Goal: Task Accomplishment & Management: Use online tool/utility

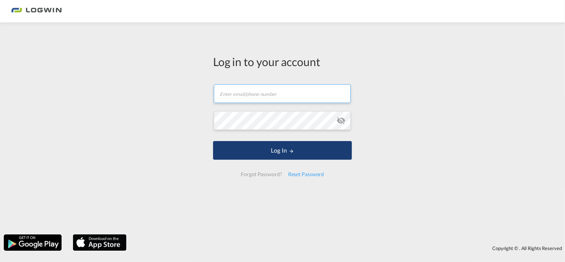
type input "[EMAIL_ADDRESS][DOMAIN_NAME]"
click at [261, 148] on button "Log In" at bounding box center [282, 150] width 139 height 19
